Goal: Transaction & Acquisition: Purchase product/service

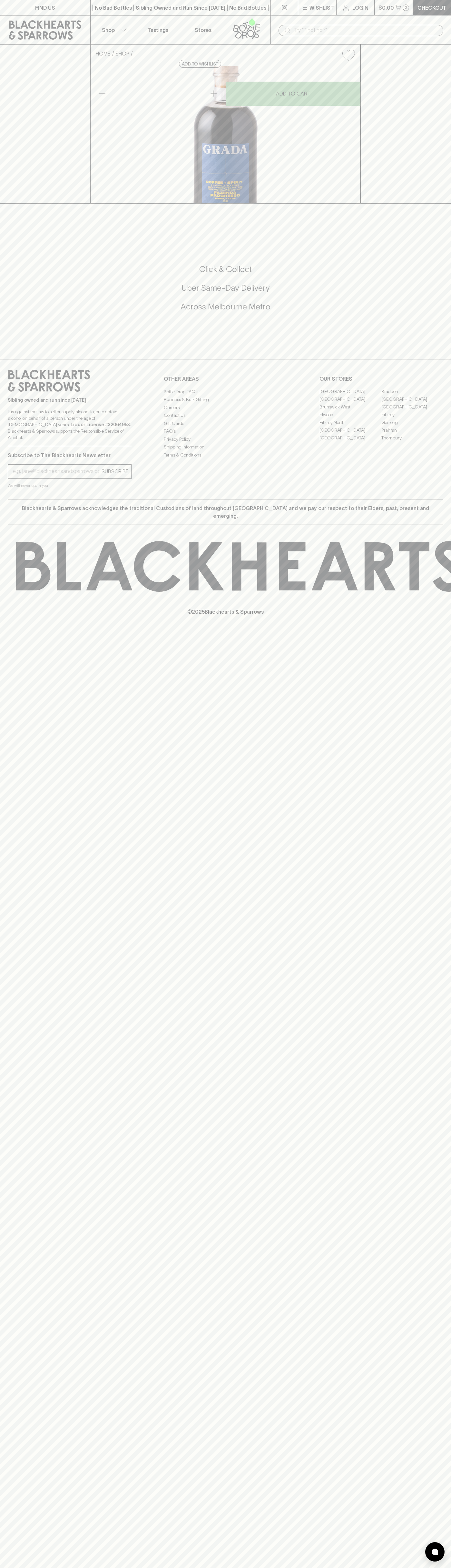
click at [37, 22] on icon at bounding box center [45, 30] width 73 height 19
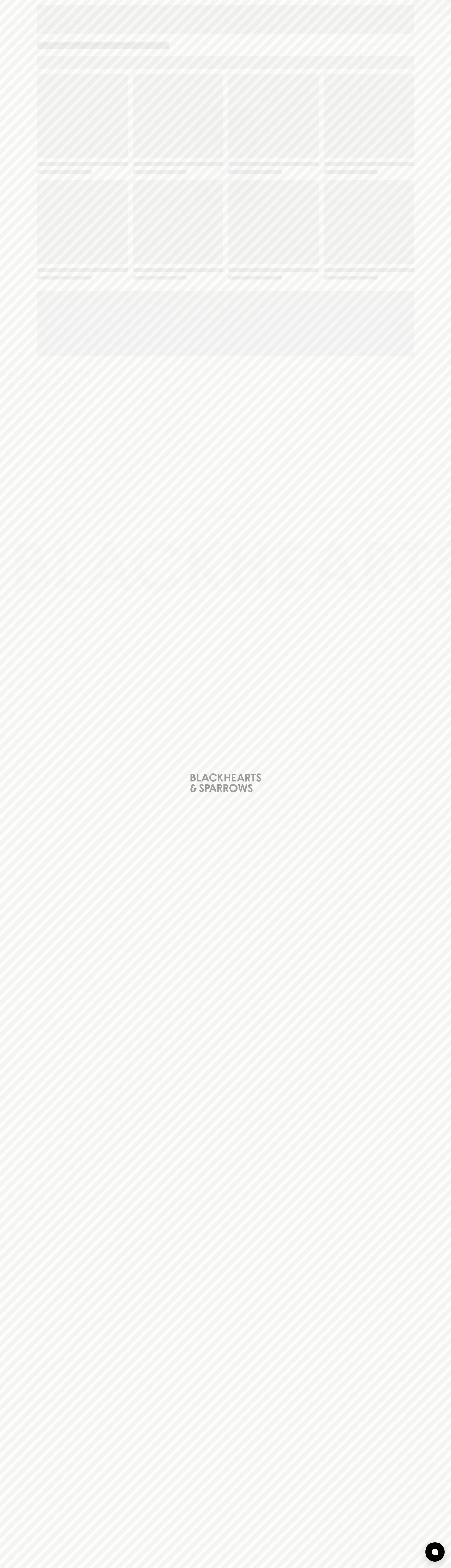
click at [423, 862] on div "Loading" at bounding box center [225, 784] width 451 height 1568
click at [58, 1567] on html "FIND US | No Bad Bottles | Sibling Owned and Run Since 2006 | No Bad Bottles | …" at bounding box center [225, 784] width 451 height 1568
click at [5, 270] on div "Loading" at bounding box center [225, 784] width 451 height 1568
